Goal: Find specific page/section: Find specific page/section

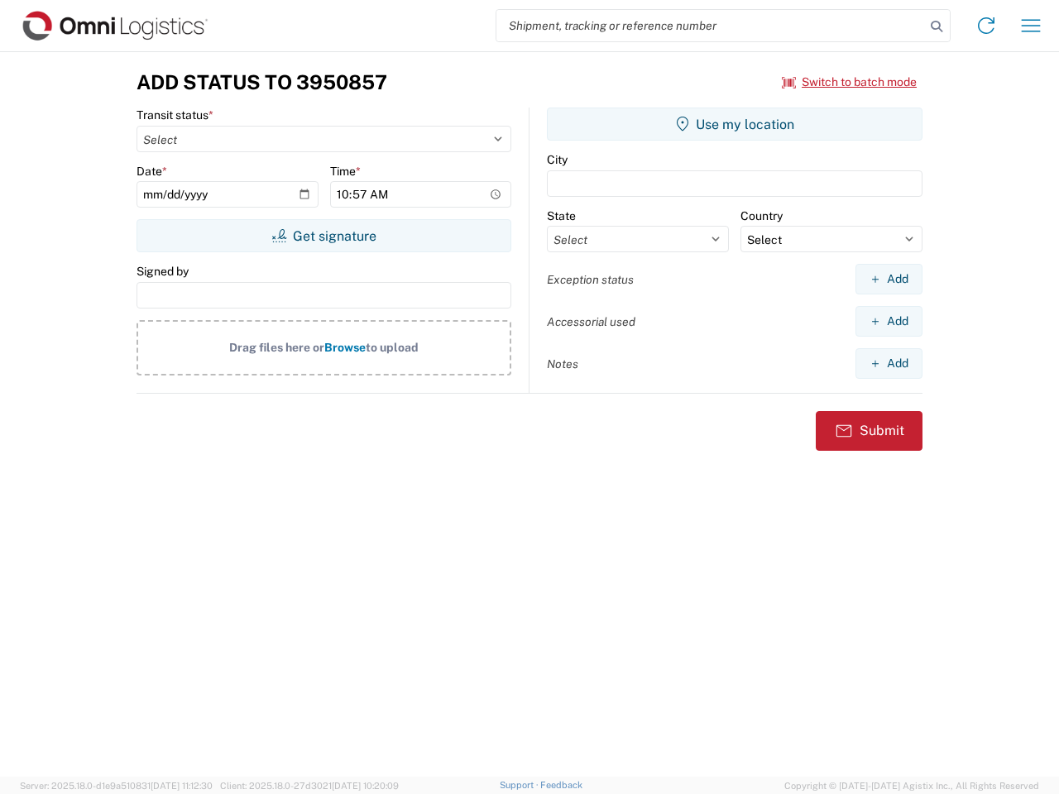
click at [711, 26] on input "search" at bounding box center [710, 25] width 429 height 31
click at [937, 26] on icon at bounding box center [936, 26] width 23 height 23
click at [986, 26] on icon at bounding box center [986, 25] width 26 height 26
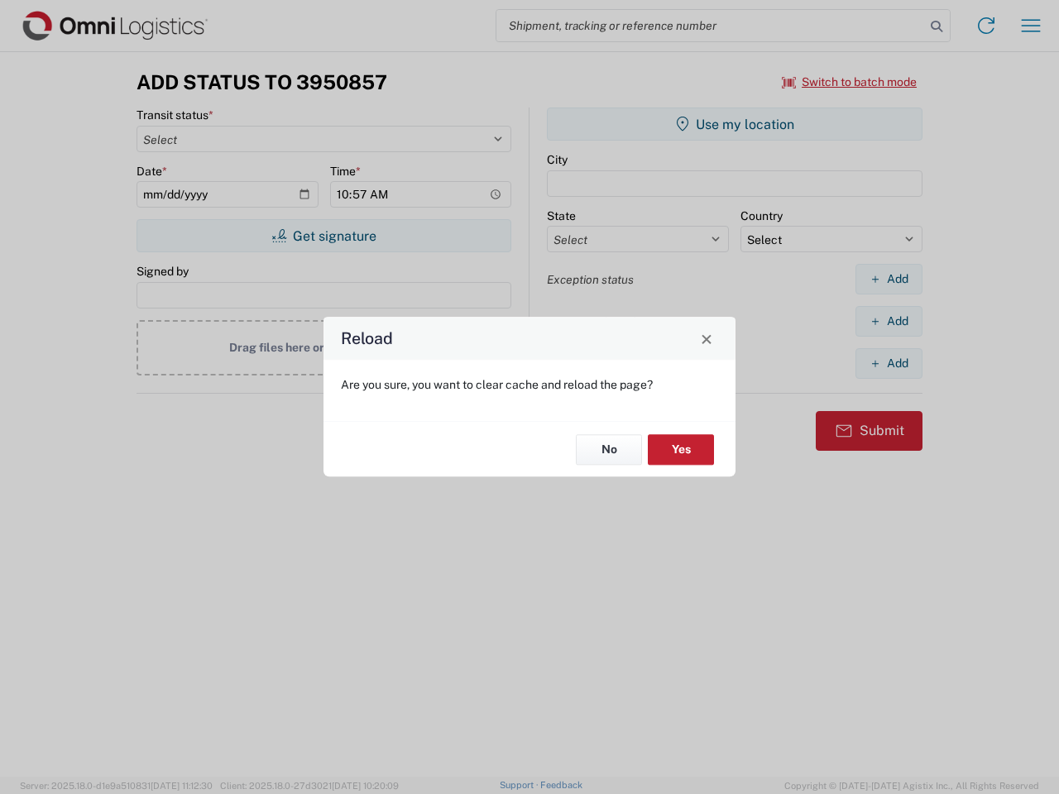
click at [1031, 26] on div "Reload Are you sure, you want to clear cache and reload the page? No Yes" at bounding box center [529, 397] width 1059 height 794
click at [850, 82] on div "Reload Are you sure, you want to clear cache and reload the page? No Yes" at bounding box center [529, 397] width 1059 height 794
click at [324, 236] on div "Reload Are you sure, you want to clear cache and reload the page? No Yes" at bounding box center [529, 397] width 1059 height 794
click at [735, 124] on div "Reload Are you sure, you want to clear cache and reload the page? No Yes" at bounding box center [529, 397] width 1059 height 794
click at [889, 279] on div "Reload Are you sure, you want to clear cache and reload the page? No Yes" at bounding box center [529, 397] width 1059 height 794
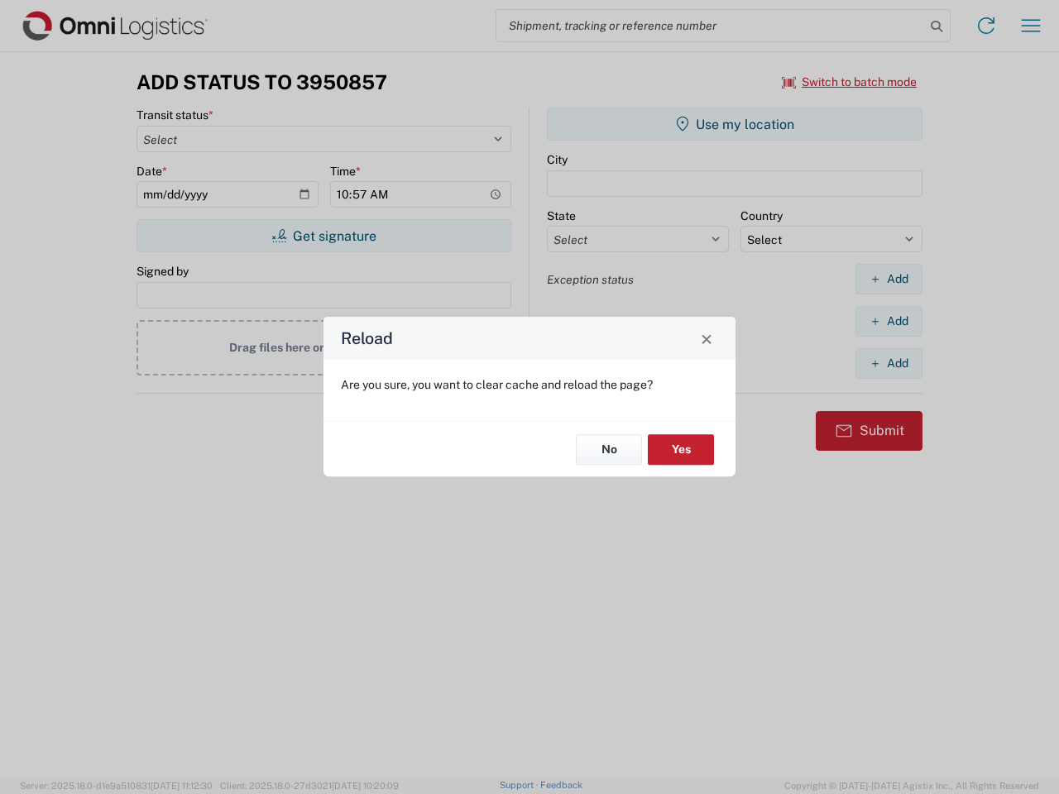
click at [889, 321] on div "Reload Are you sure, you want to clear cache and reload the page? No Yes" at bounding box center [529, 397] width 1059 height 794
click at [889, 363] on div "Reload Are you sure, you want to clear cache and reload the page? No Yes" at bounding box center [529, 397] width 1059 height 794
